Goal: Communication & Community: Answer question/provide support

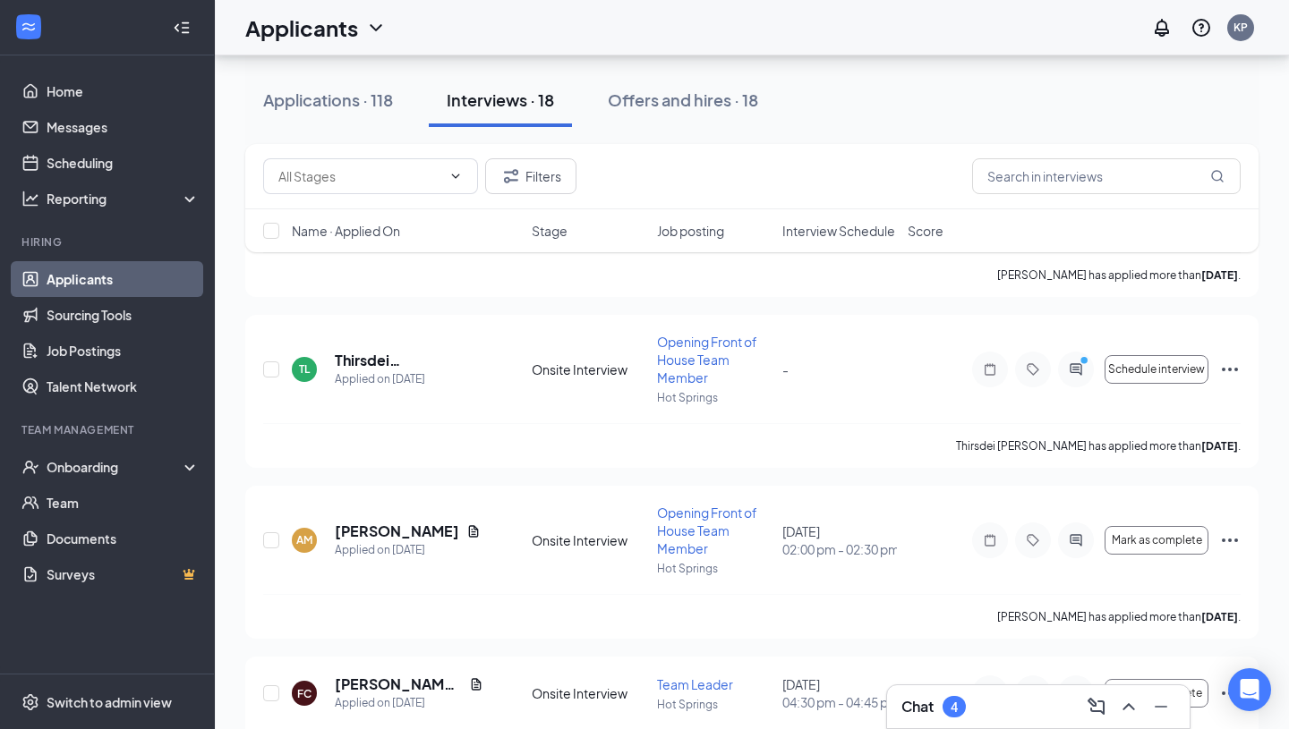
scroll to position [2585, 0]
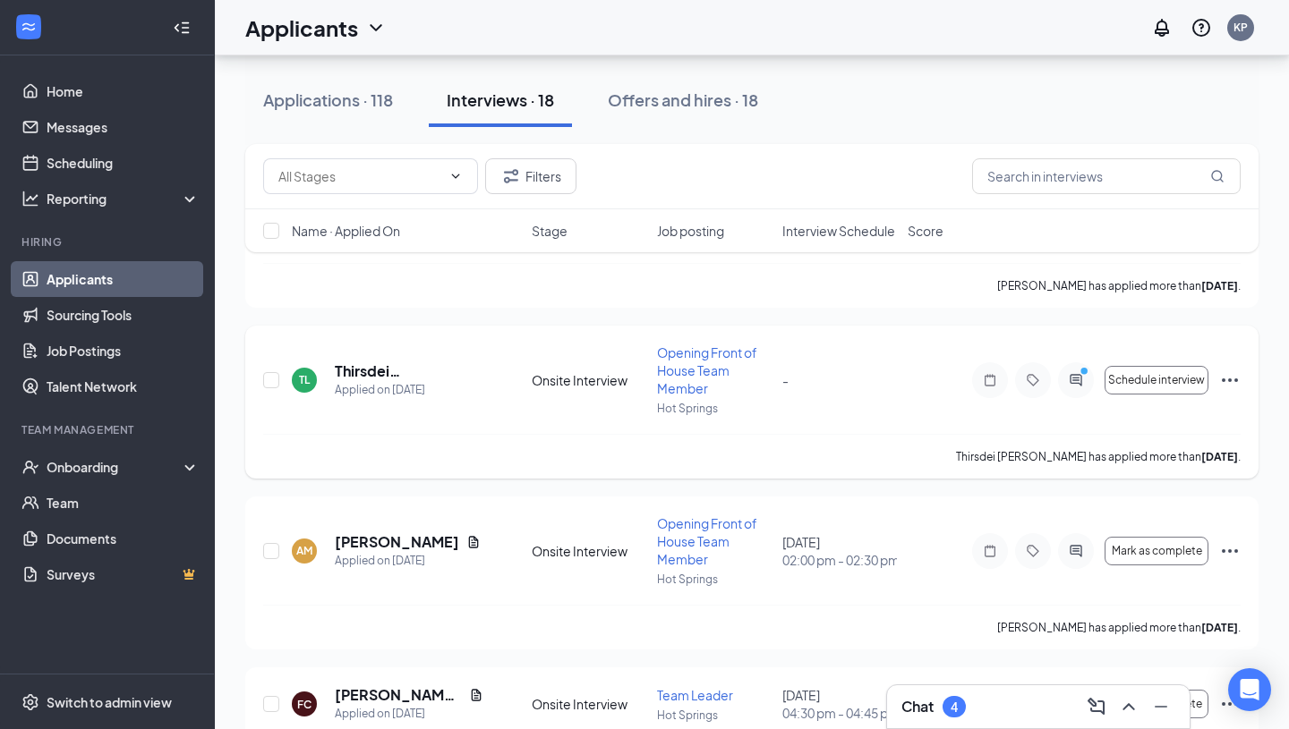
click at [1228, 375] on icon "Ellipses" at bounding box center [1229, 380] width 21 height 21
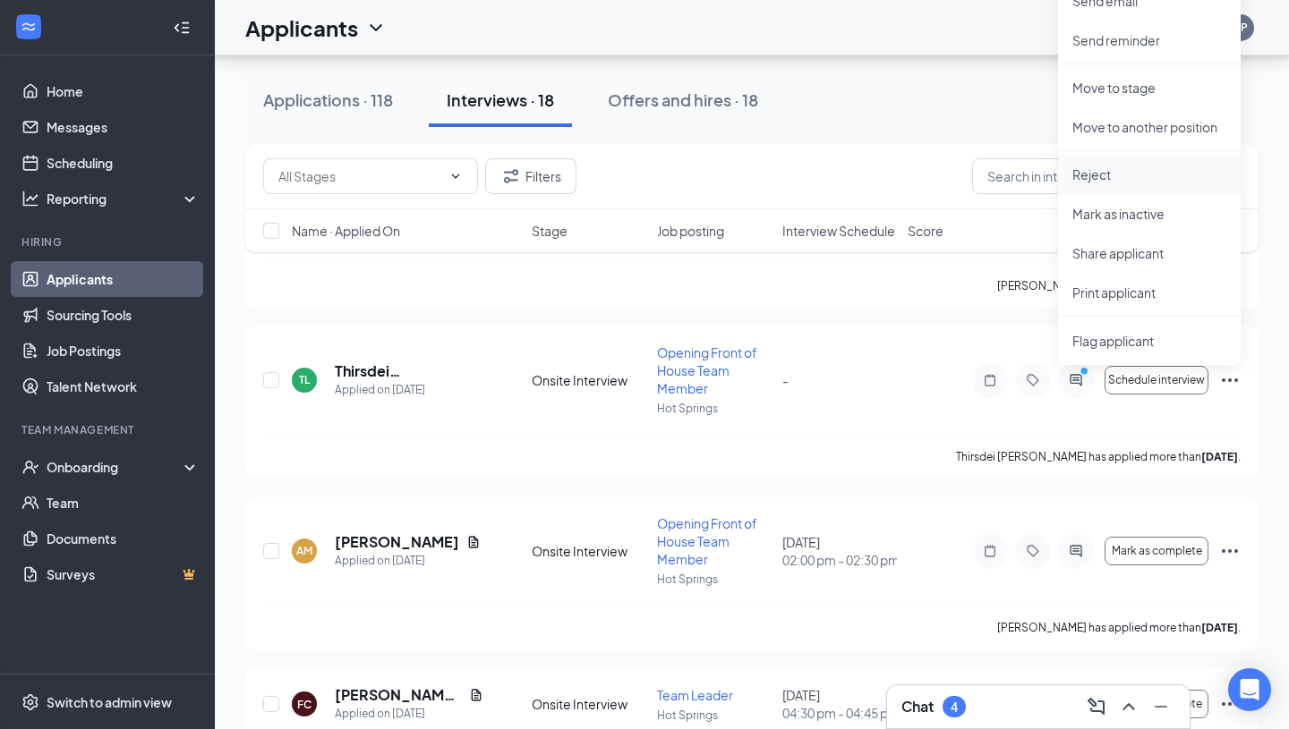
click at [1129, 175] on p "Reject" at bounding box center [1149, 175] width 154 height 18
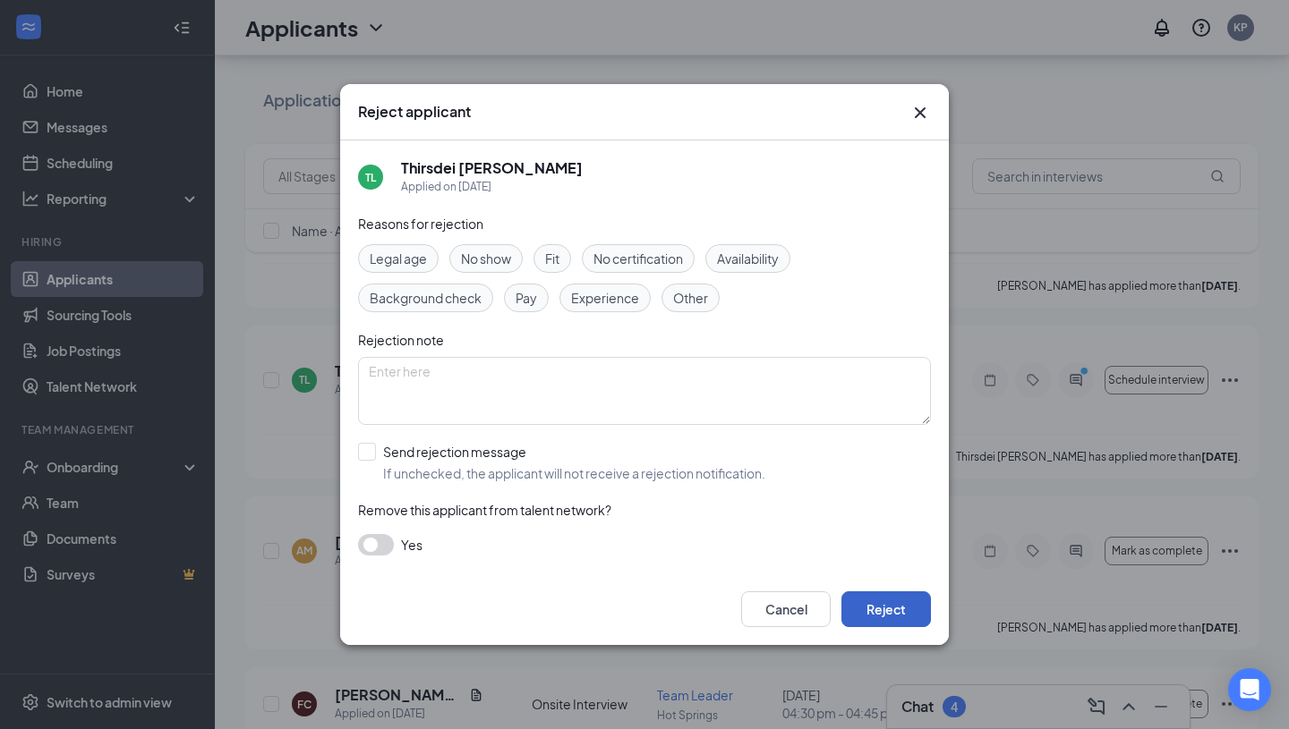
click at [861, 622] on button "Reject" at bounding box center [885, 610] width 89 height 36
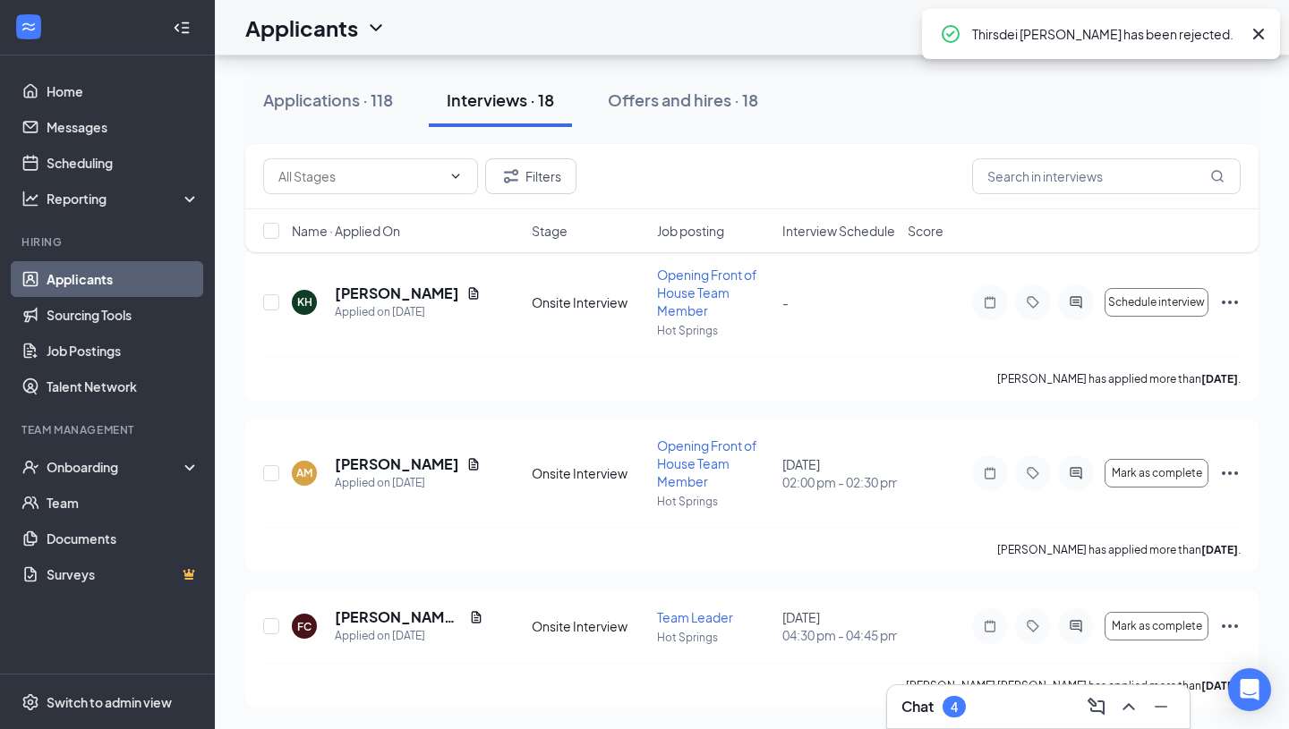
scroll to position [2508, 0]
click at [950, 709] on div "4" at bounding box center [953, 706] width 23 height 21
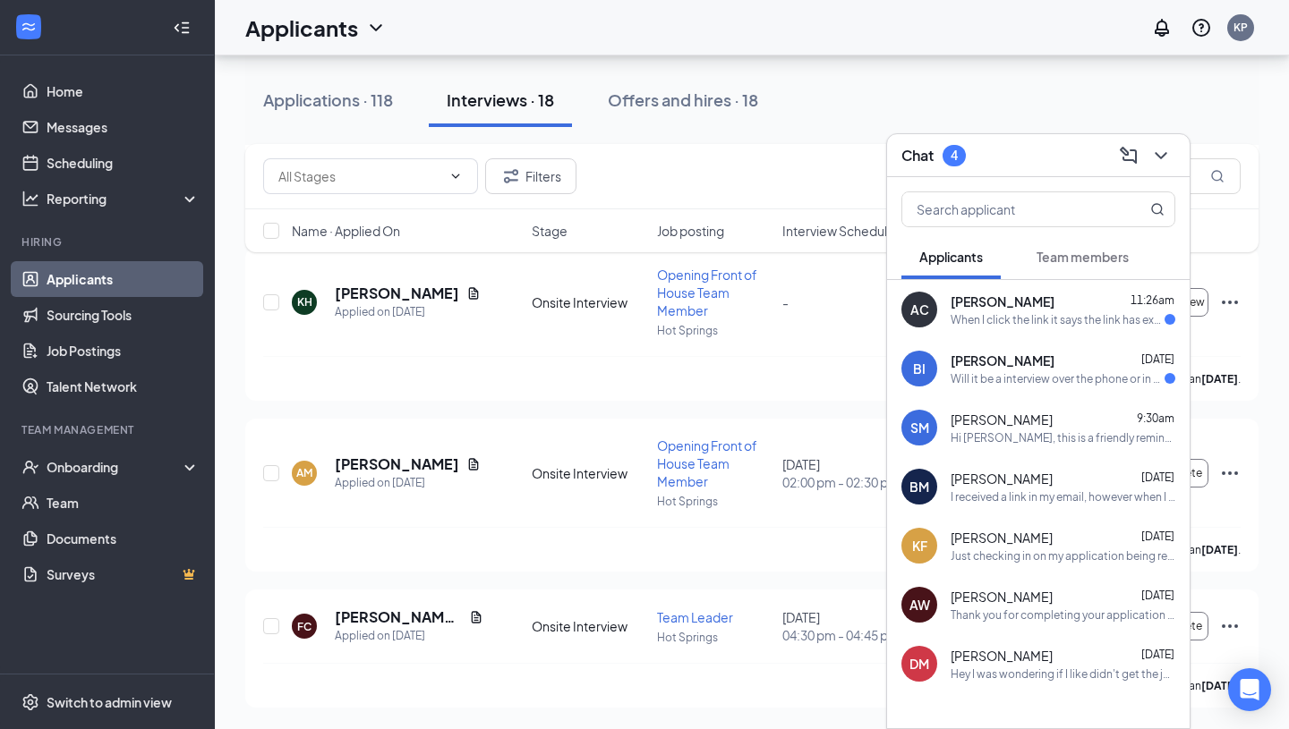
click at [967, 363] on span "[PERSON_NAME]" at bounding box center [1002, 361] width 104 height 18
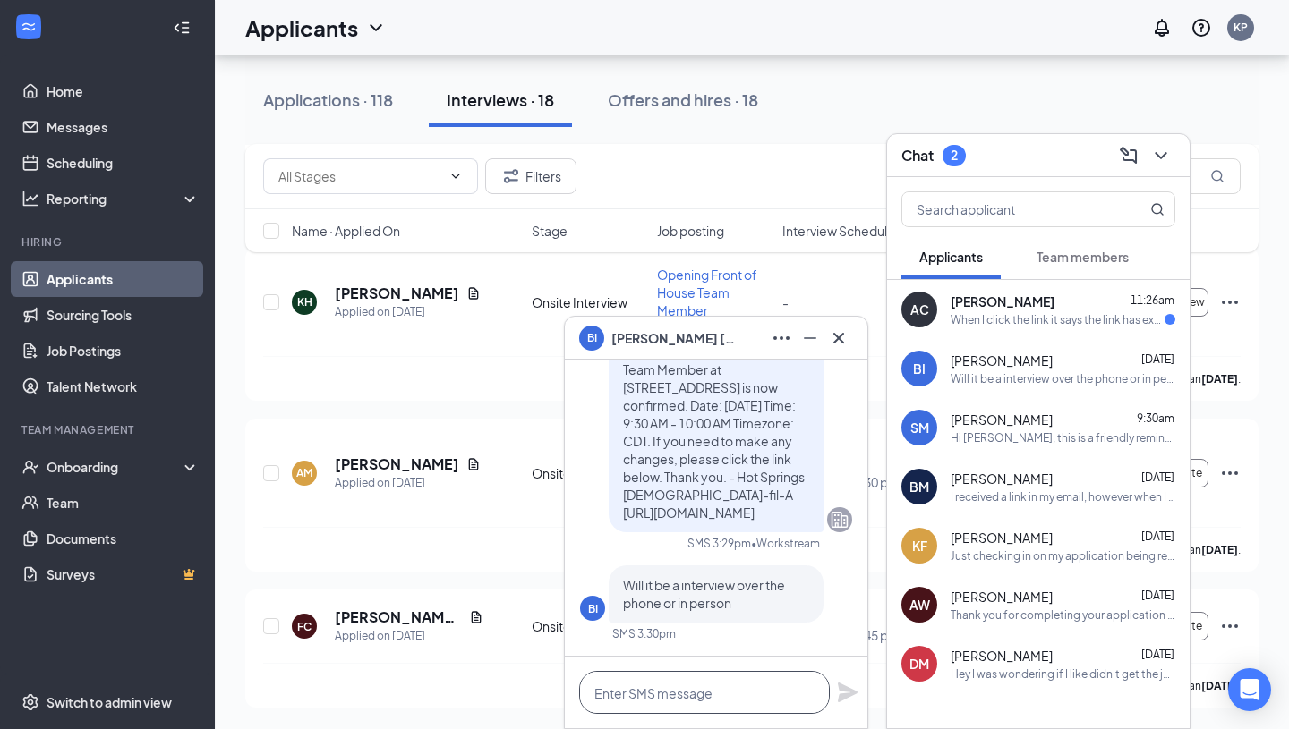
click at [632, 698] on textarea at bounding box center [704, 692] width 251 height 43
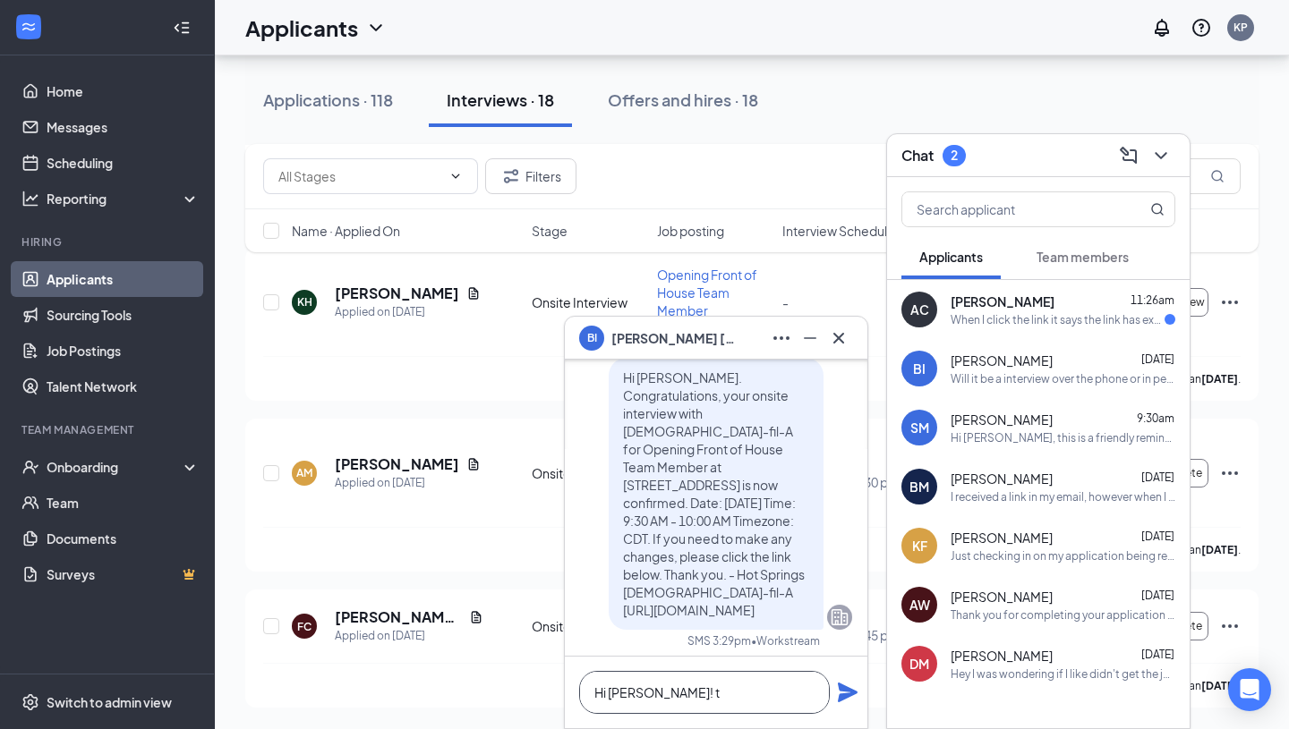
scroll to position [0, 0]
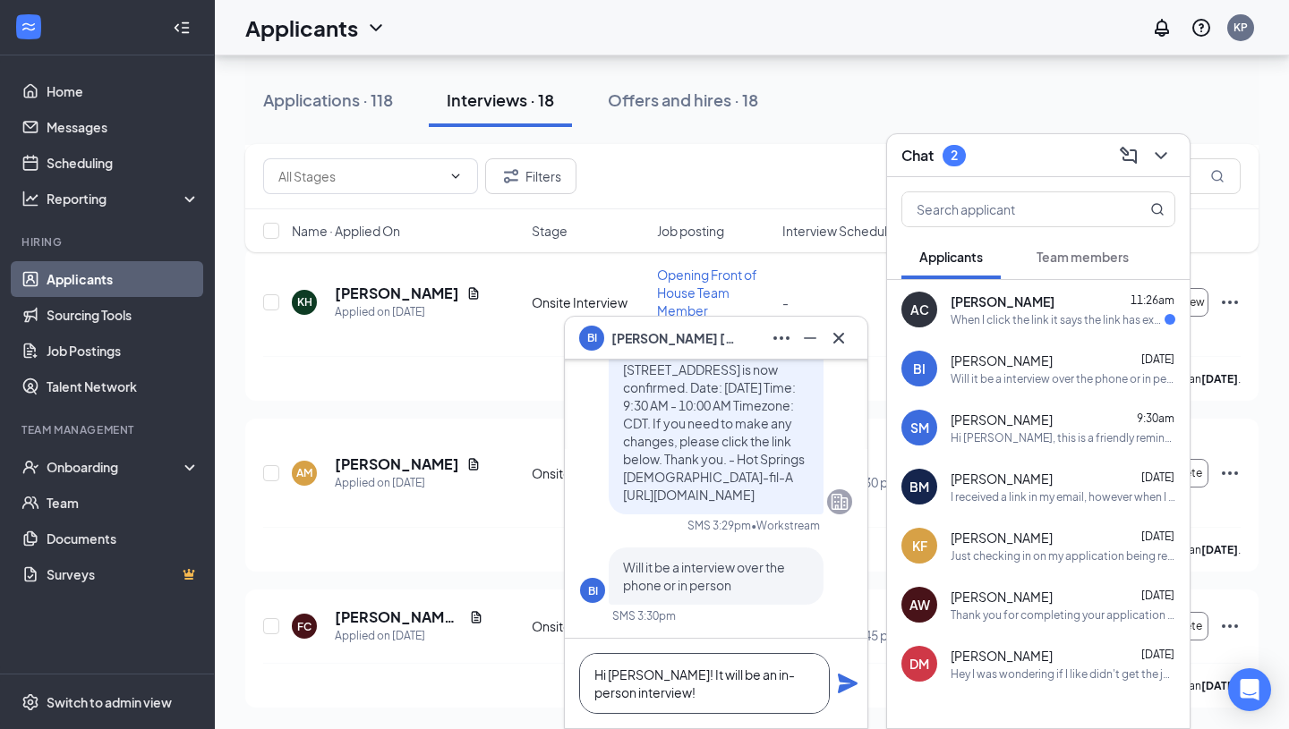
type textarea "Hi [PERSON_NAME]! It will be an in-person interview!"
click at [841, 682] on icon "Plane" at bounding box center [848, 684] width 20 height 20
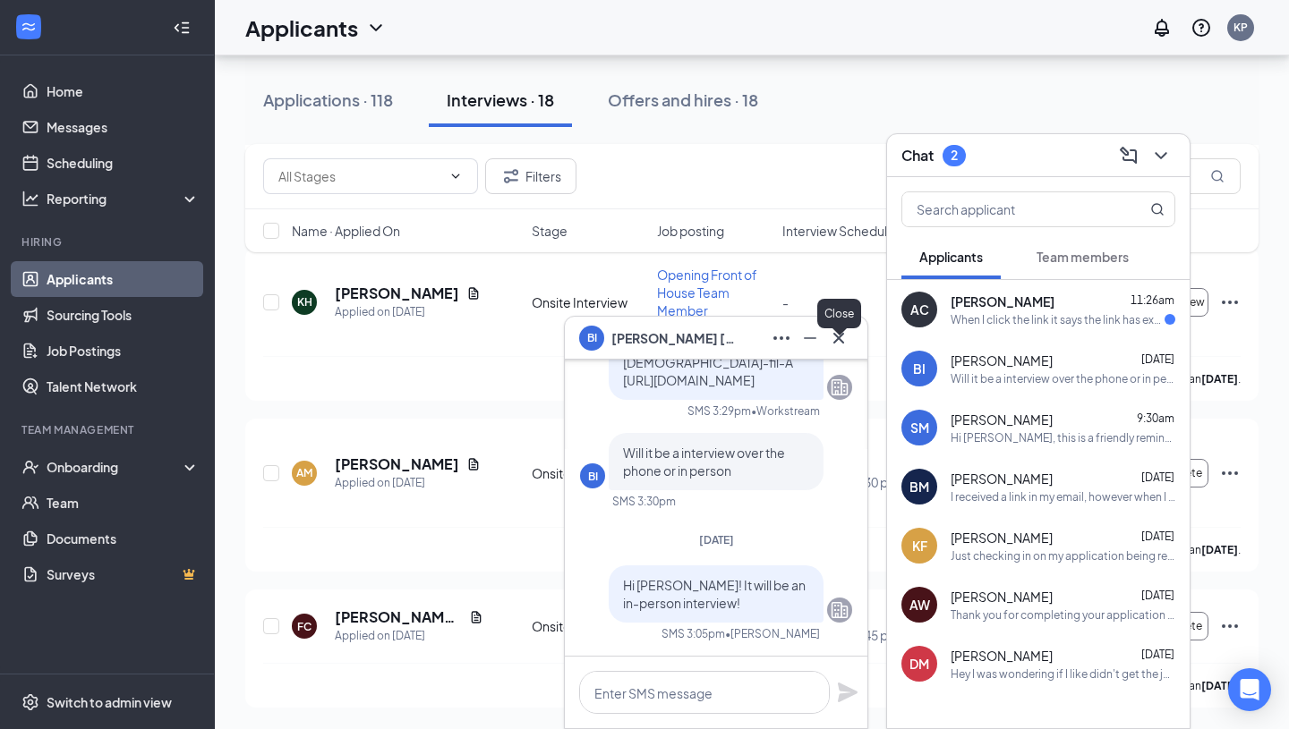
click at [835, 336] on icon "Cross" at bounding box center [838, 338] width 21 height 21
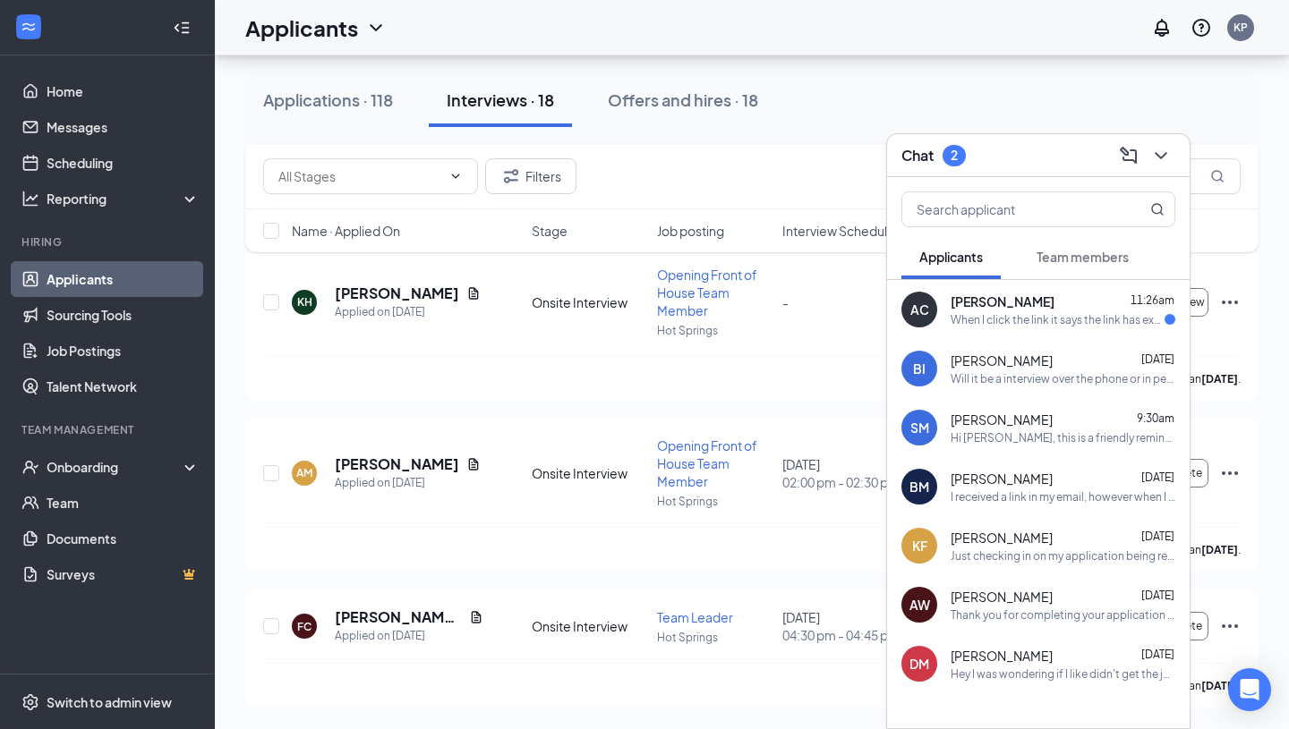
click at [1045, 295] on div "[PERSON_NAME] 11:26am" at bounding box center [1062, 302] width 225 height 18
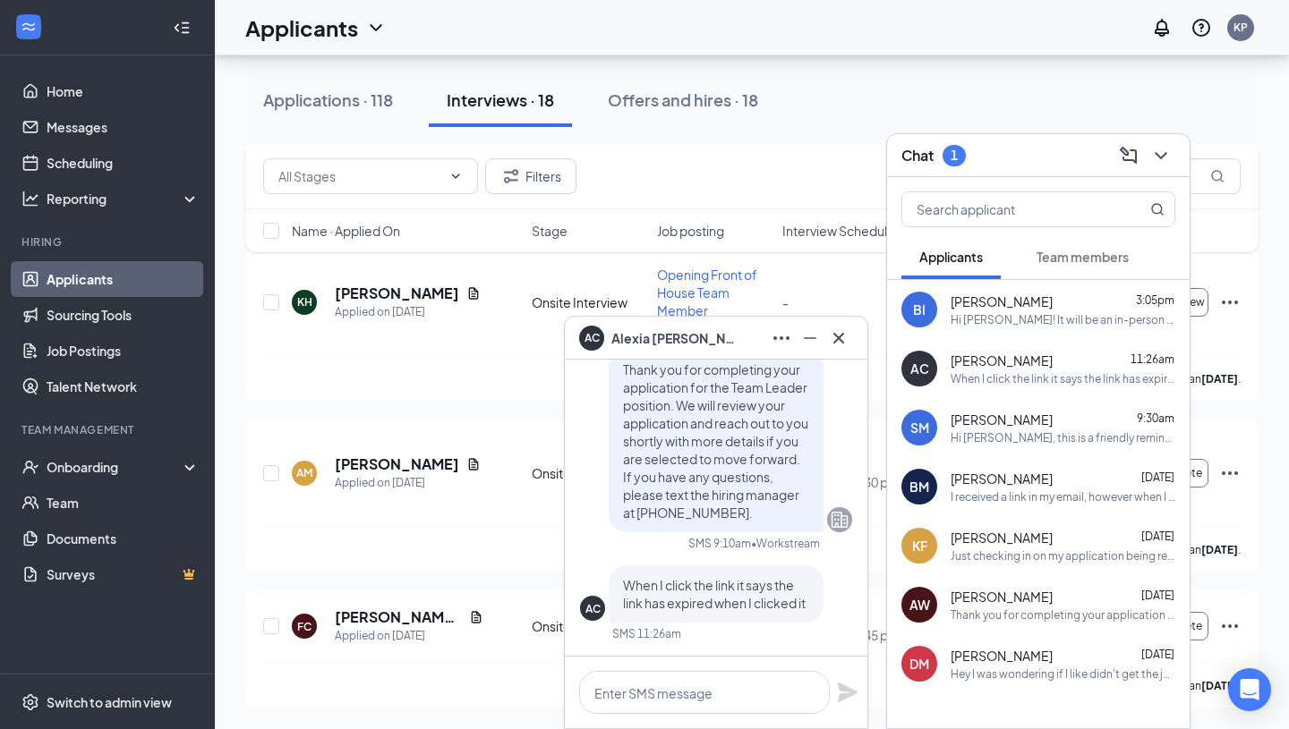
click at [854, 338] on div "AC [PERSON_NAME]" at bounding box center [716, 338] width 302 height 43
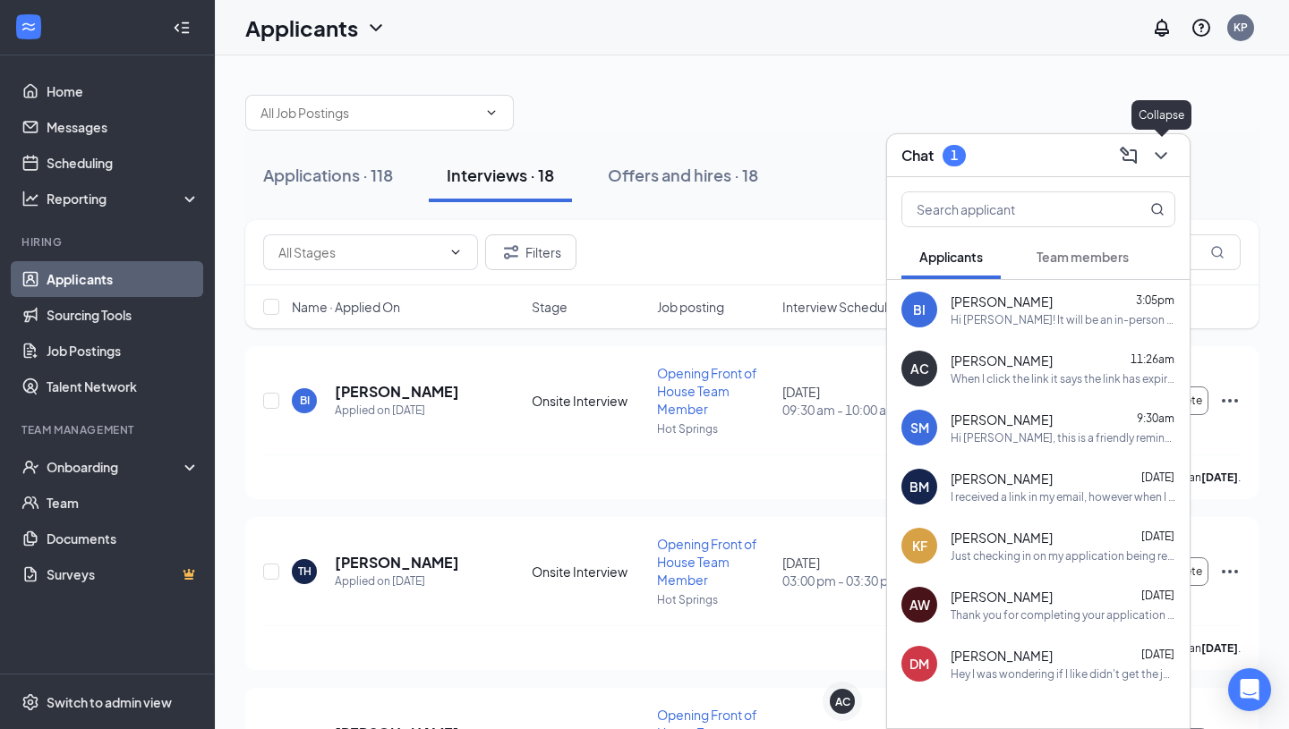
click at [1153, 156] on icon "ChevronDown" at bounding box center [1160, 155] width 21 height 21
